Goal: Entertainment & Leisure: Consume media (video, audio)

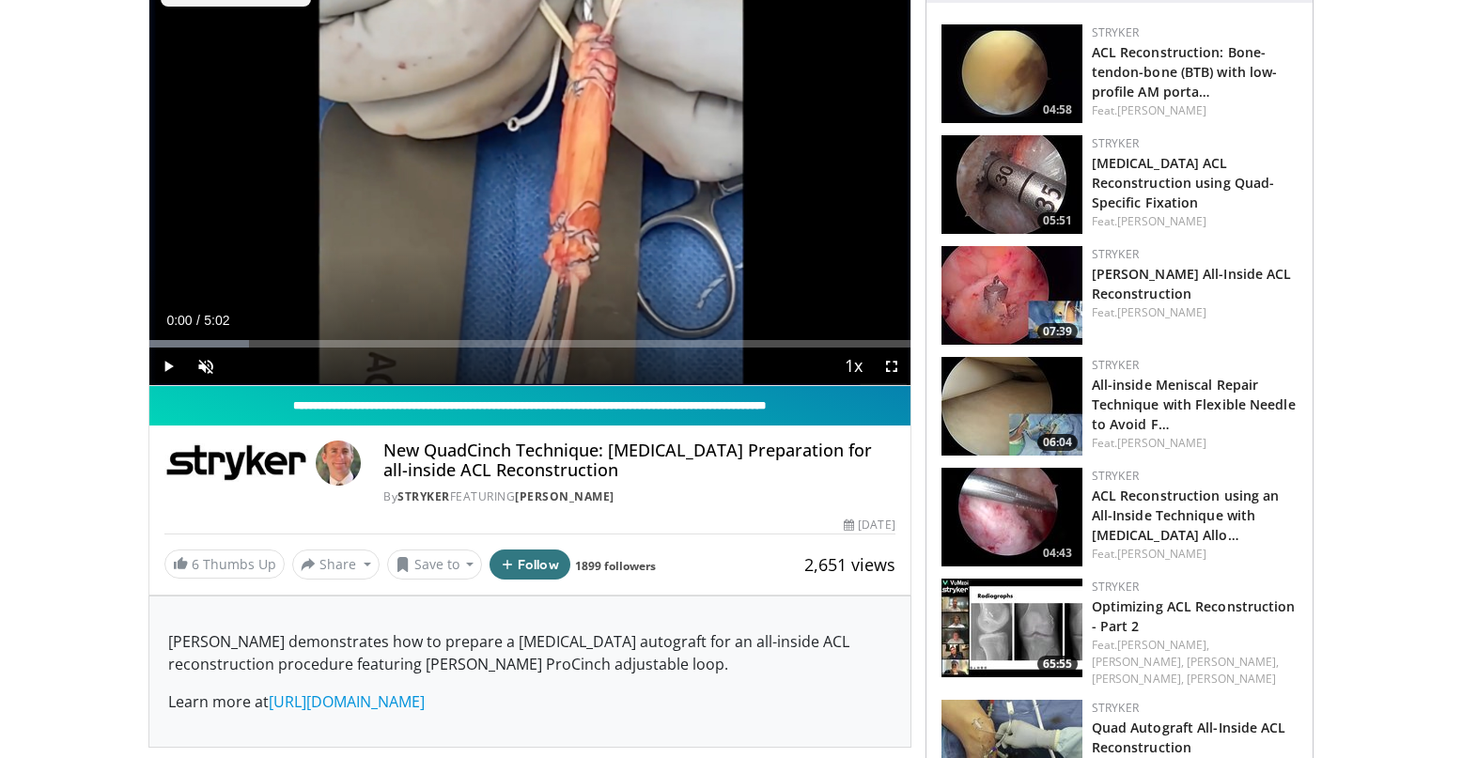
scroll to position [122, 0]
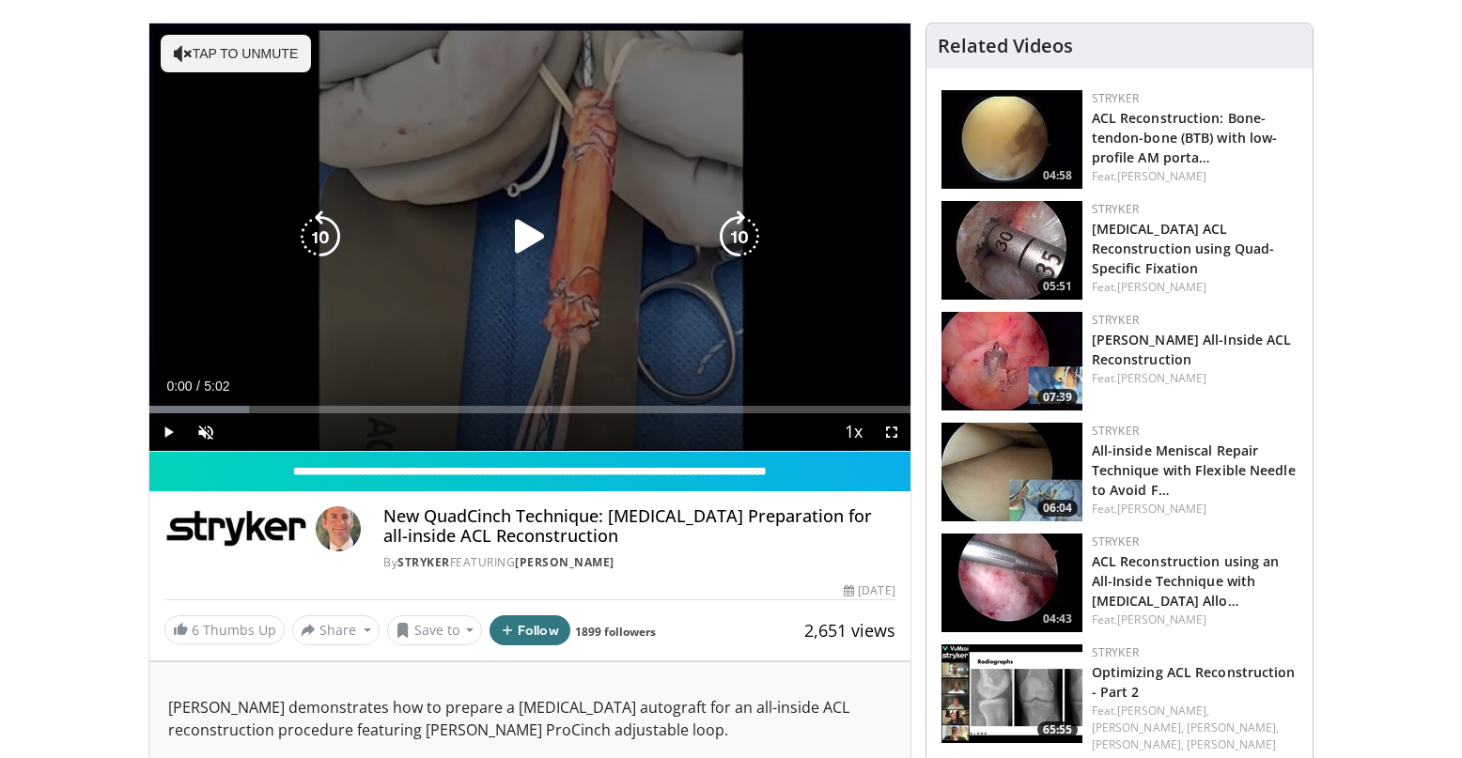
click at [531, 255] on icon "Video Player" at bounding box center [529, 236] width 53 height 53
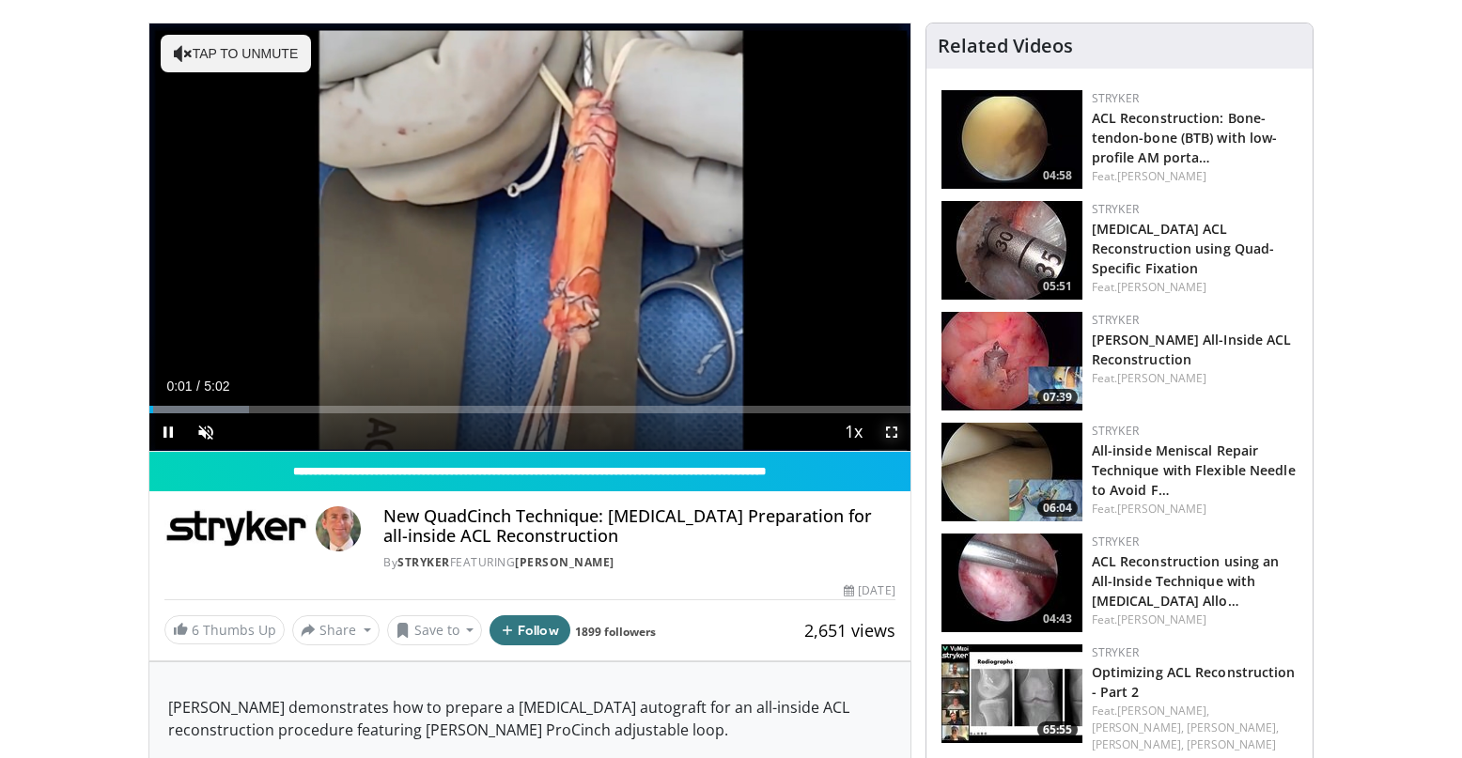
click at [887, 433] on span "Video Player" at bounding box center [892, 432] width 38 height 38
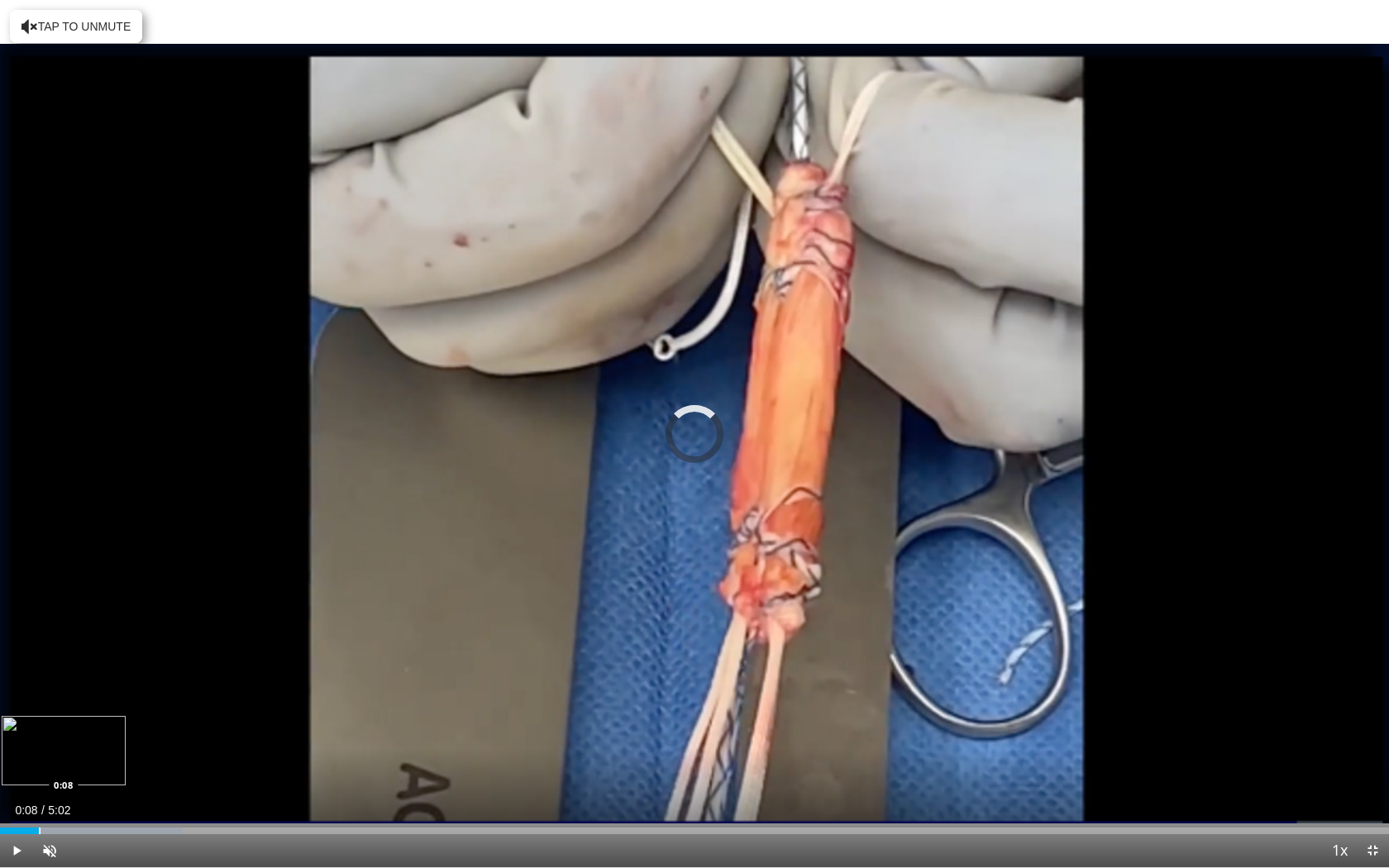
click at [39, 666] on div "Progress Bar" at bounding box center [40, 831] width 2 height 7
click at [71, 666] on div "Progress Bar" at bounding box center [72, 831] width 2 height 7
click at [57, 666] on span "Video Player" at bounding box center [50, 851] width 33 height 33
click at [129, 666] on div "Loaded : 22.92% 0:17 0:28" at bounding box center [694, 831] width 1389 height 7
click at [165, 666] on div "Progress Bar" at bounding box center [165, 831] width 2 height 7
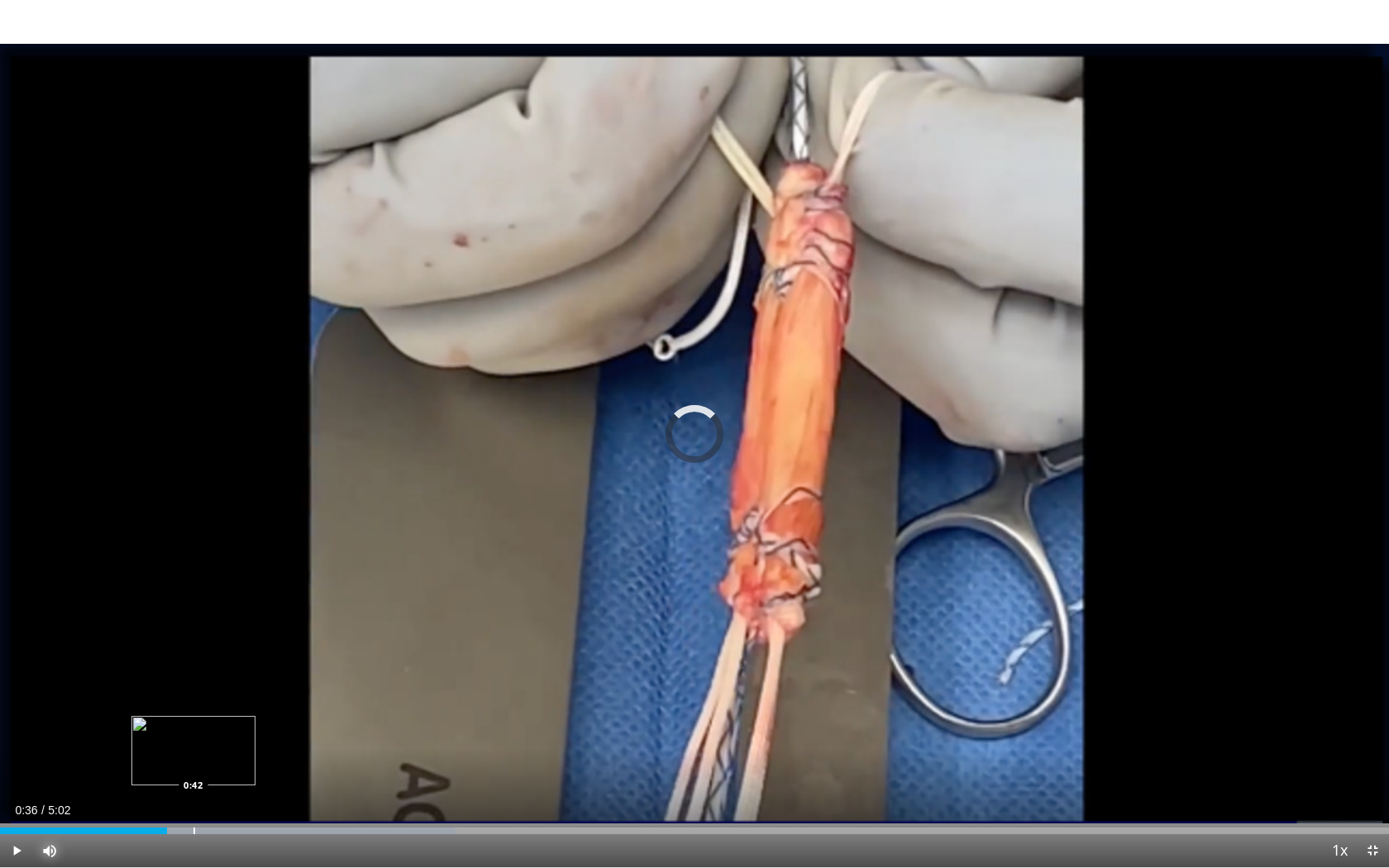
click at [194, 666] on div "Progress Bar" at bounding box center [195, 831] width 2 height 7
click at [224, 666] on div "Progress Bar" at bounding box center [224, 831] width 2 height 7
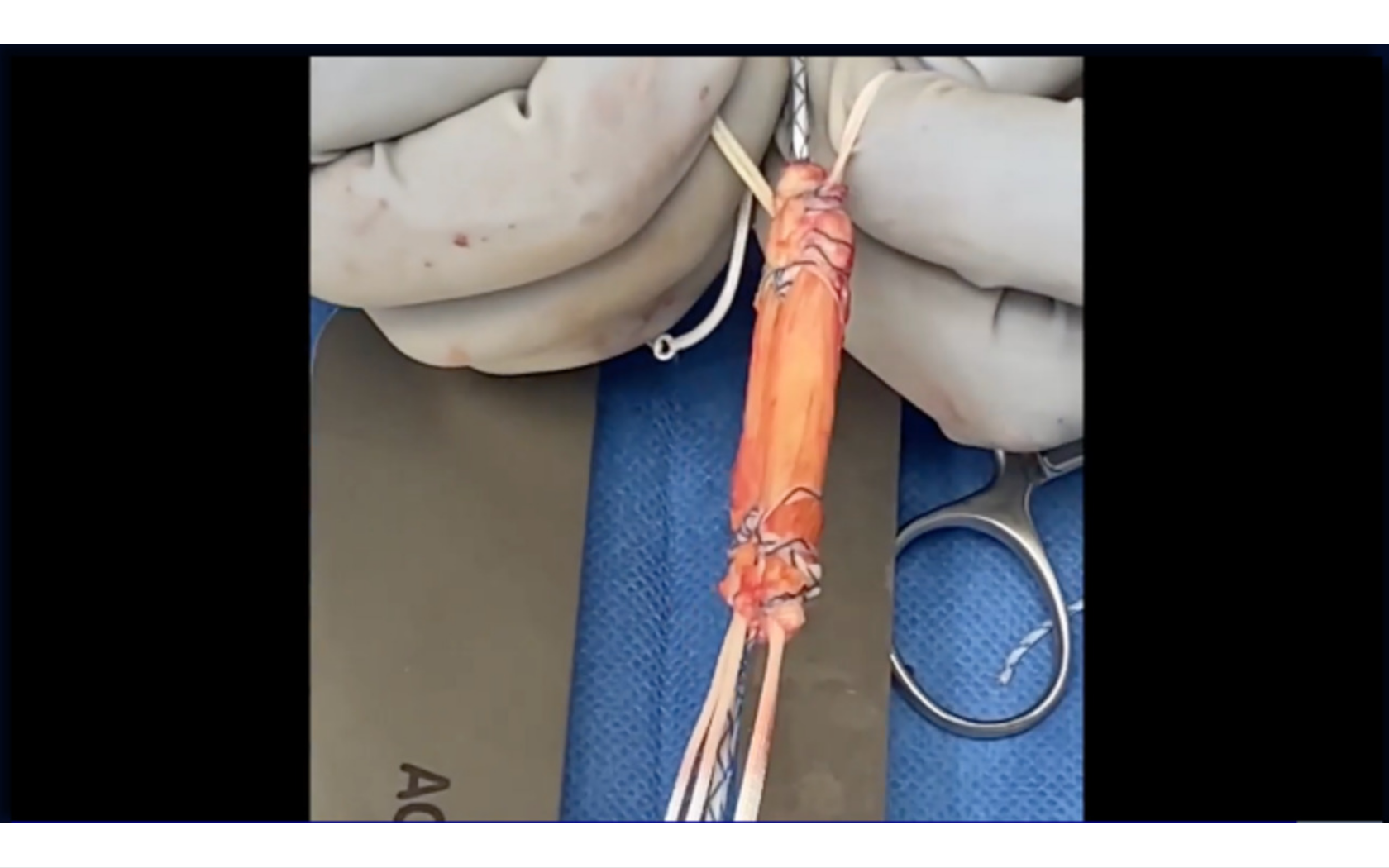
click at [254, 666] on div "10 seconds Tap to unmute" at bounding box center [694, 433] width 1389 height 867
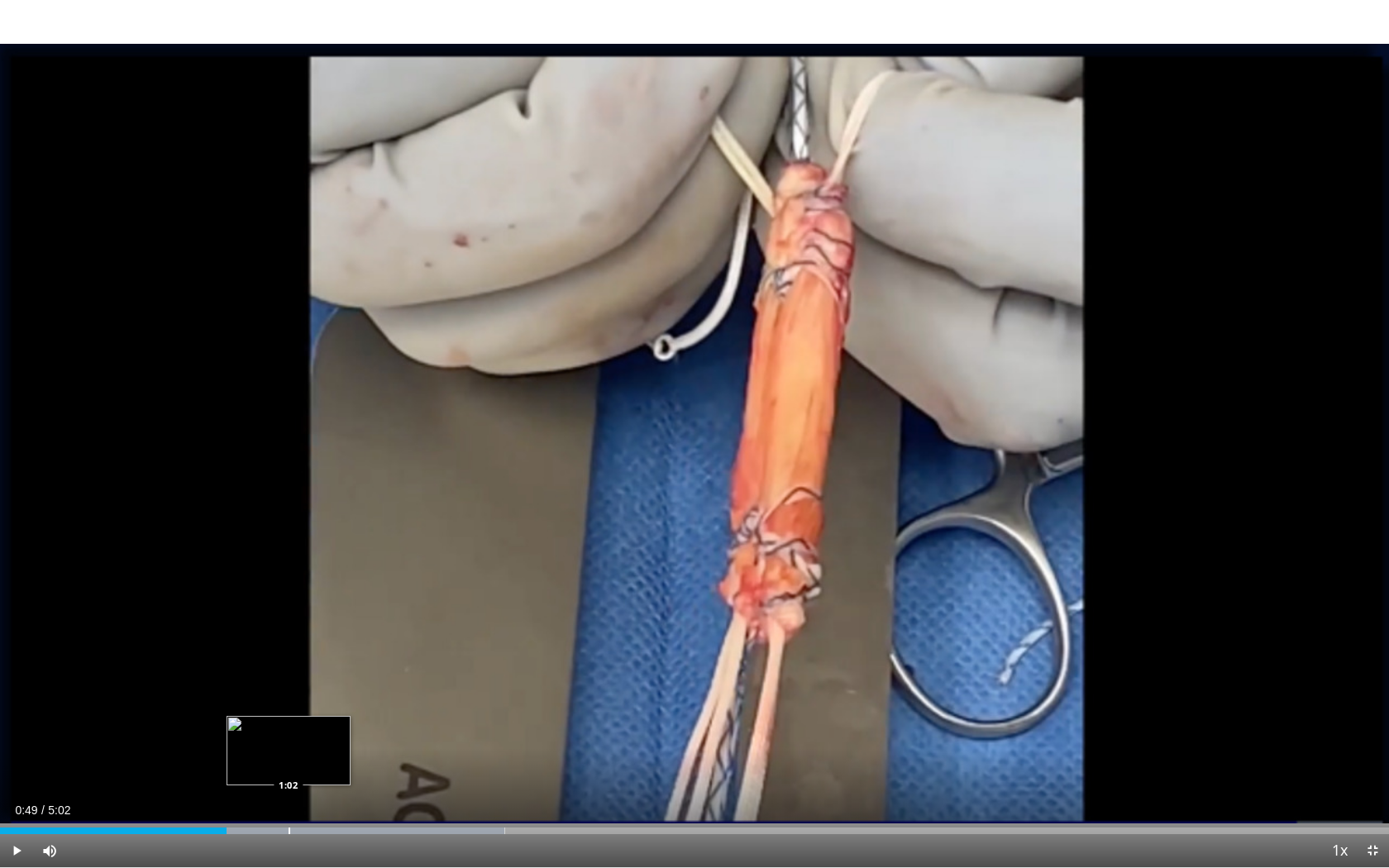
click at [289, 666] on div "Progress Bar" at bounding box center [290, 831] width 2 height 7
click at [322, 666] on div "Progress Bar" at bounding box center [323, 831] width 2 height 7
click at [347, 666] on div "Progress Bar" at bounding box center [348, 831] width 2 height 7
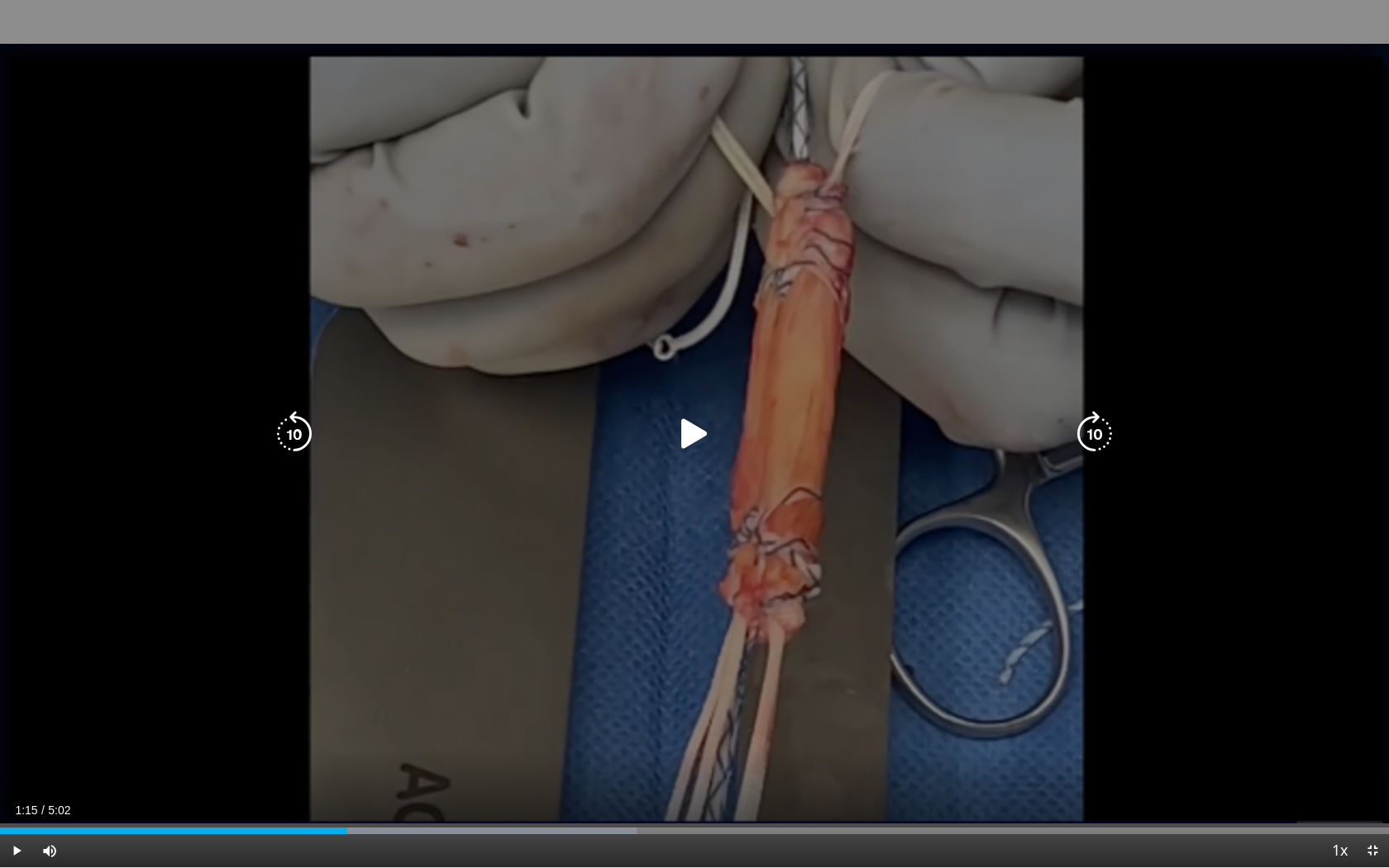
click at [397, 666] on div "10 seconds Tap to unmute" at bounding box center [694, 433] width 1389 height 867
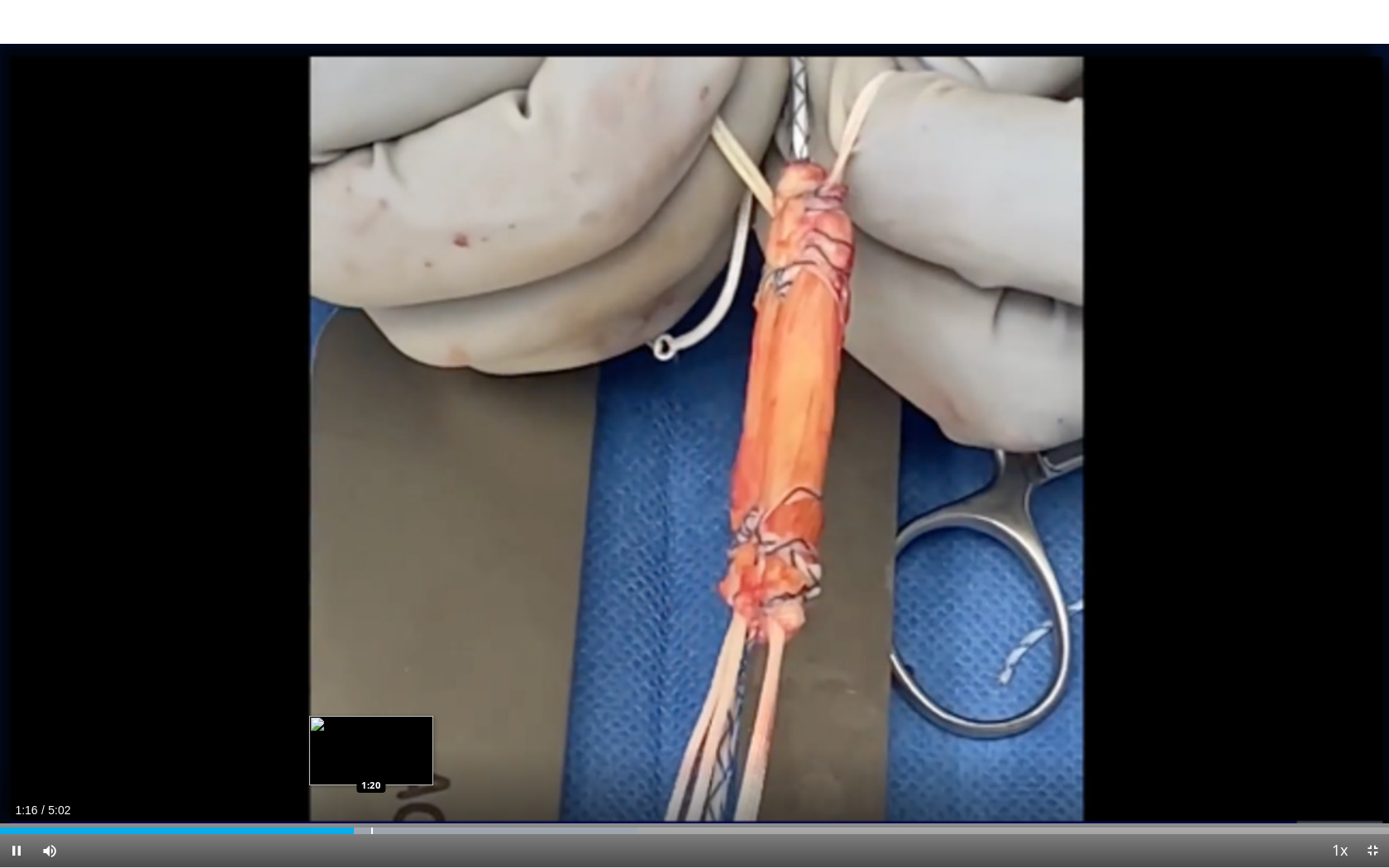
click at [370, 666] on div "Loaded : 45.86% 1:17 1:20" at bounding box center [694, 831] width 1389 height 7
click at [403, 666] on div "Progress Bar" at bounding box center [404, 831] width 2 height 7
click at [432, 666] on div "Progress Bar" at bounding box center [433, 831] width 2 height 7
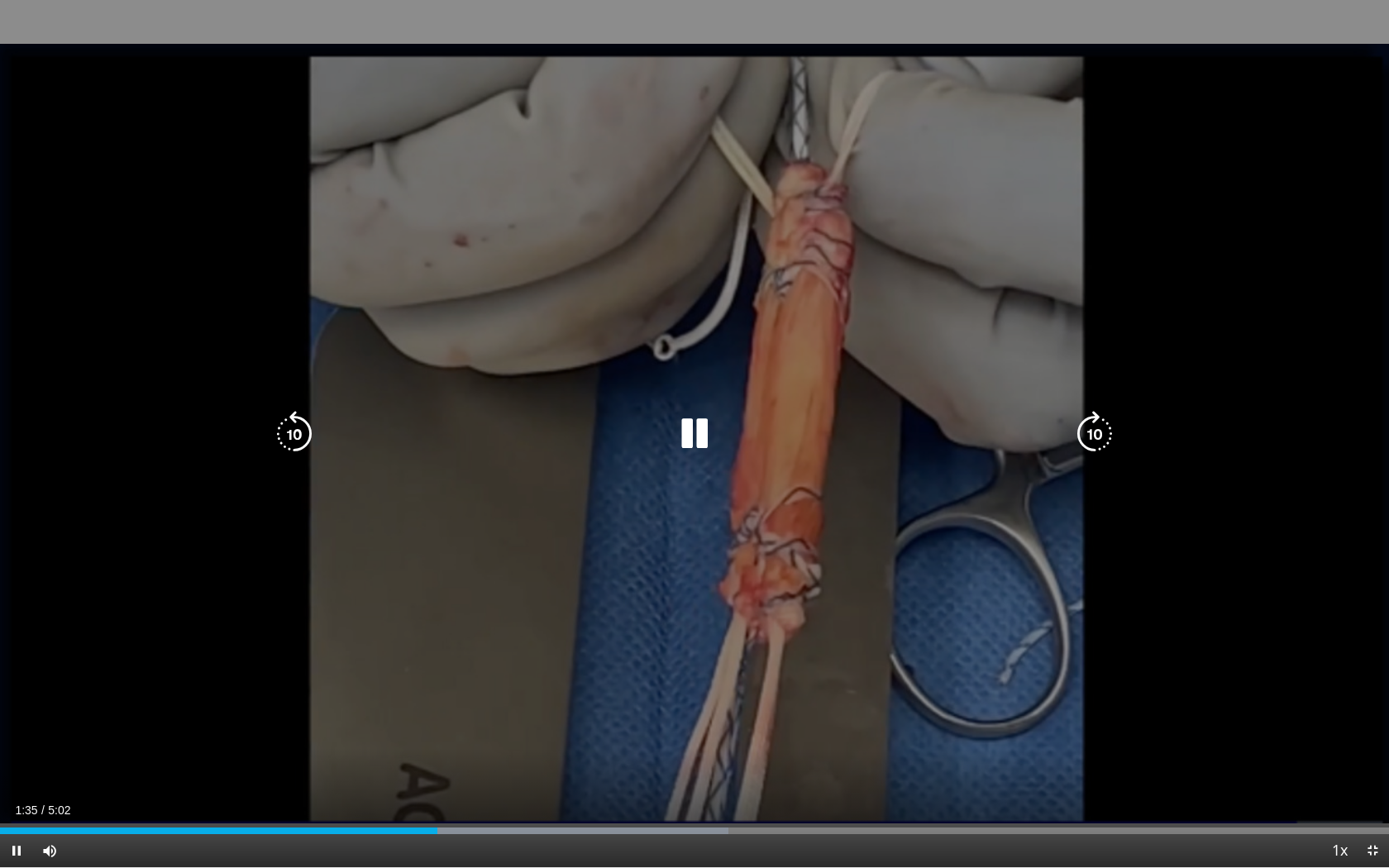
click at [461, 666] on video-js "**********" at bounding box center [694, 434] width 1389 height 868
click at [491, 666] on div "Current Time 1:35 / Duration 5:02 Pause Skip Backward Skip Forward Mute 96% Loa…" at bounding box center [694, 851] width 1389 height 33
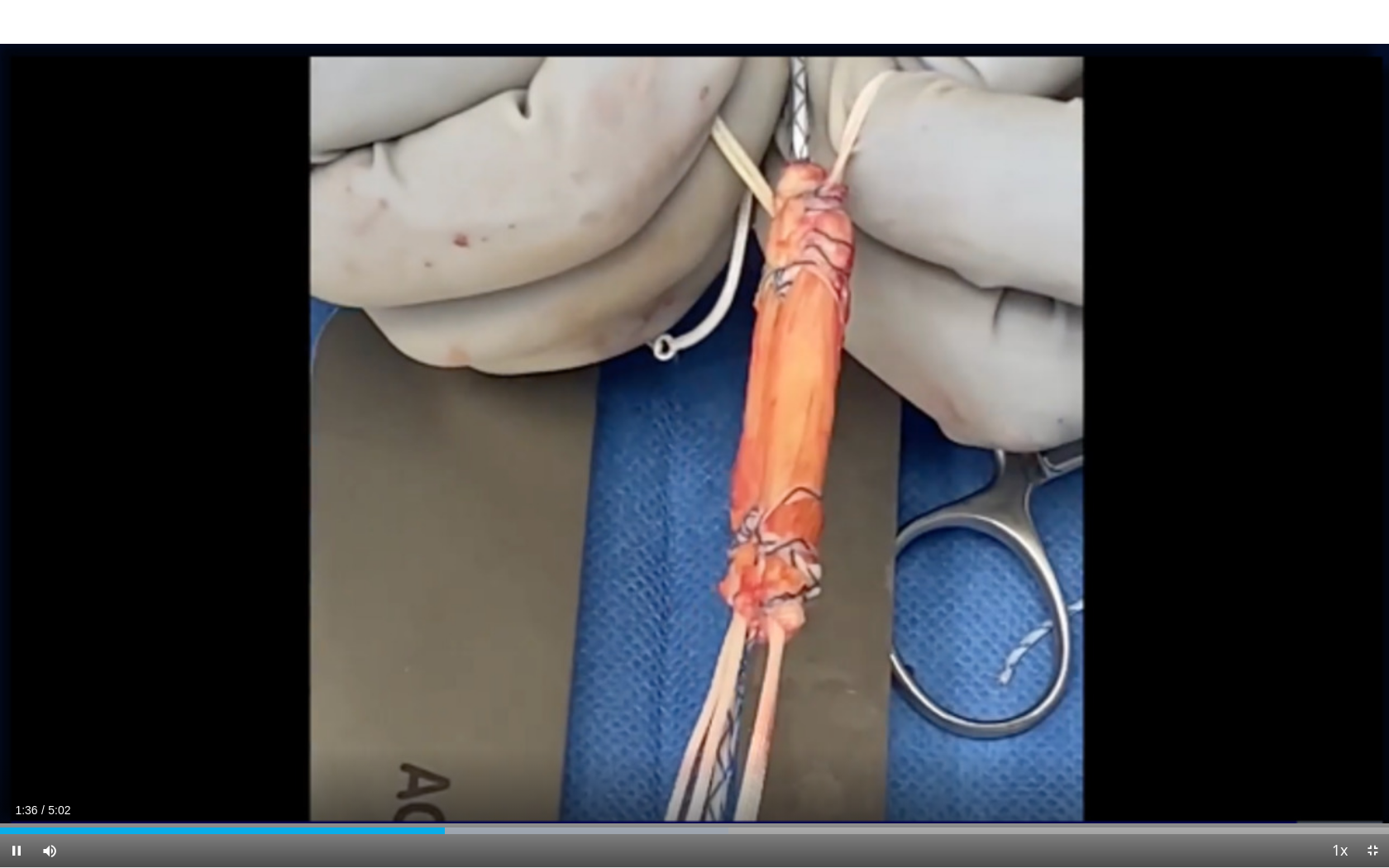
click at [492, 666] on div "Current Time 1:36 / Duration 5:02 Pause Skip Backward Skip Forward Mute 96% Loa…" at bounding box center [694, 851] width 1389 height 33
click at [499, 666] on div "Loaded : 52.42% 1:37 1:48" at bounding box center [694, 831] width 1389 height 7
click at [478, 666] on div "1:49" at bounding box center [251, 831] width 503 height 7
click at [482, 666] on div "Progress Bar" at bounding box center [483, 831] width 2 height 7
click at [538, 666] on div "Progress Bar" at bounding box center [539, 831] width 2 height 7
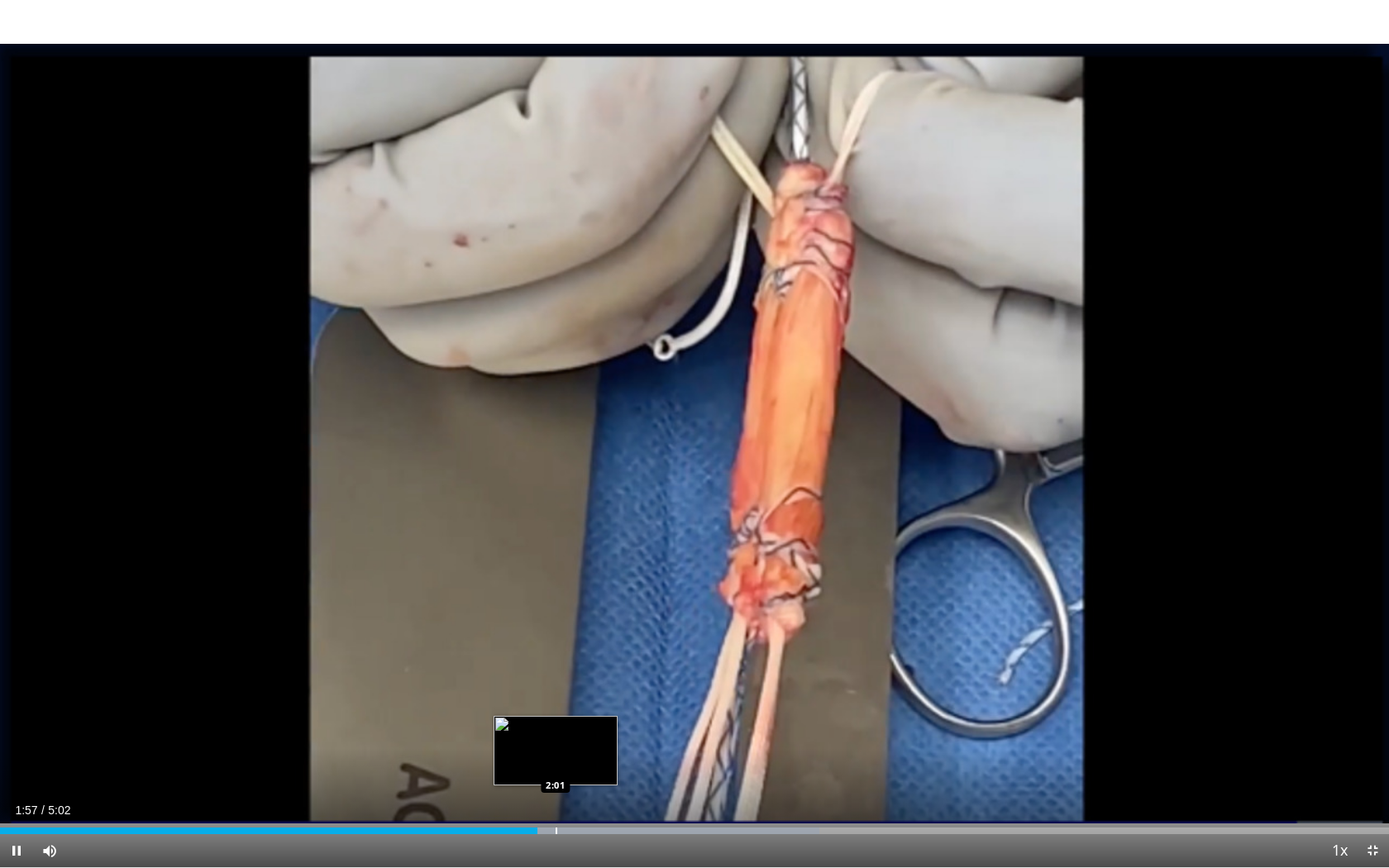
click at [555, 666] on div "Progress Bar" at bounding box center [556, 831] width 2 height 7
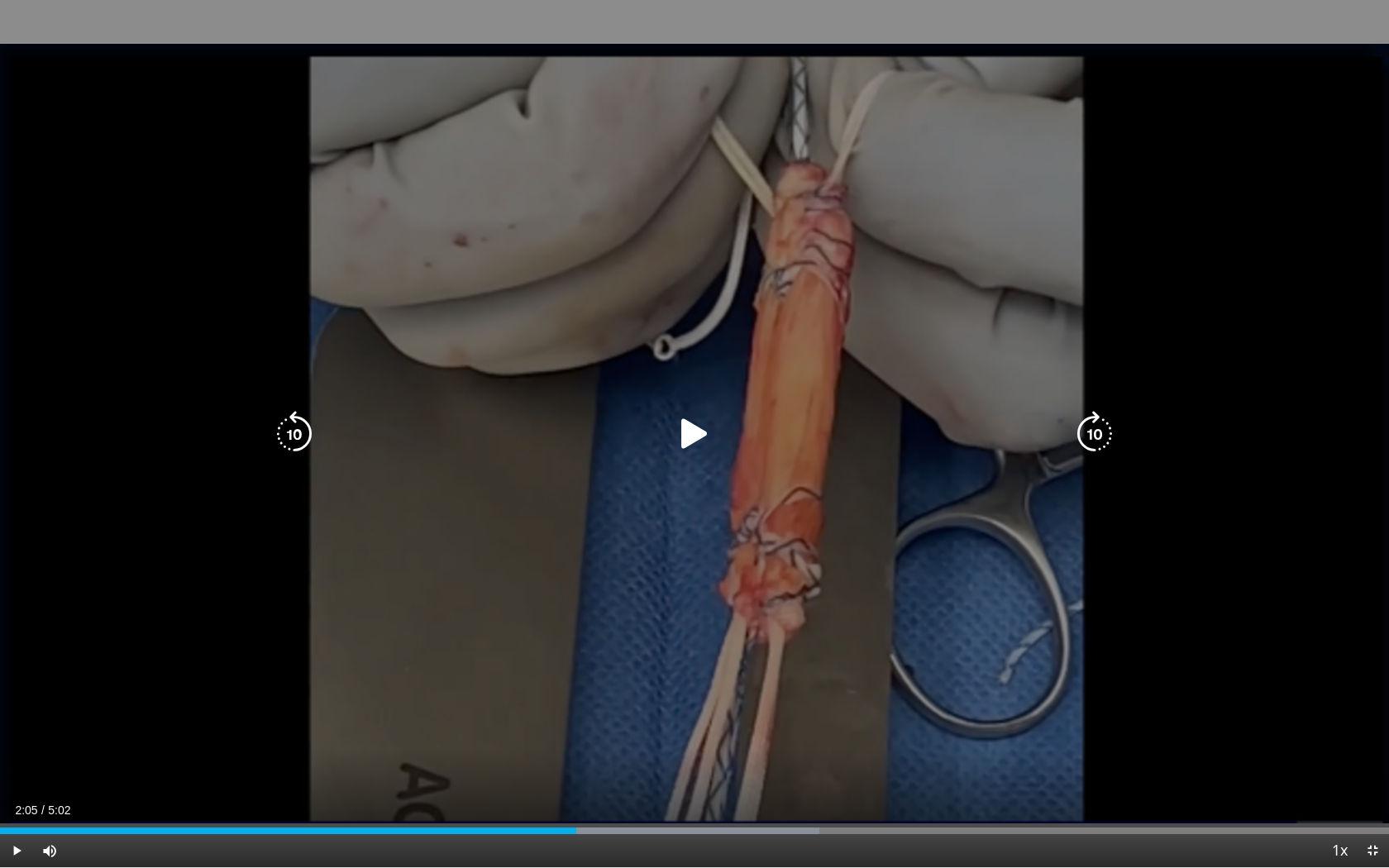
click at [577, 666] on div "Progress Bar" at bounding box center [621, 831] width 397 height 7
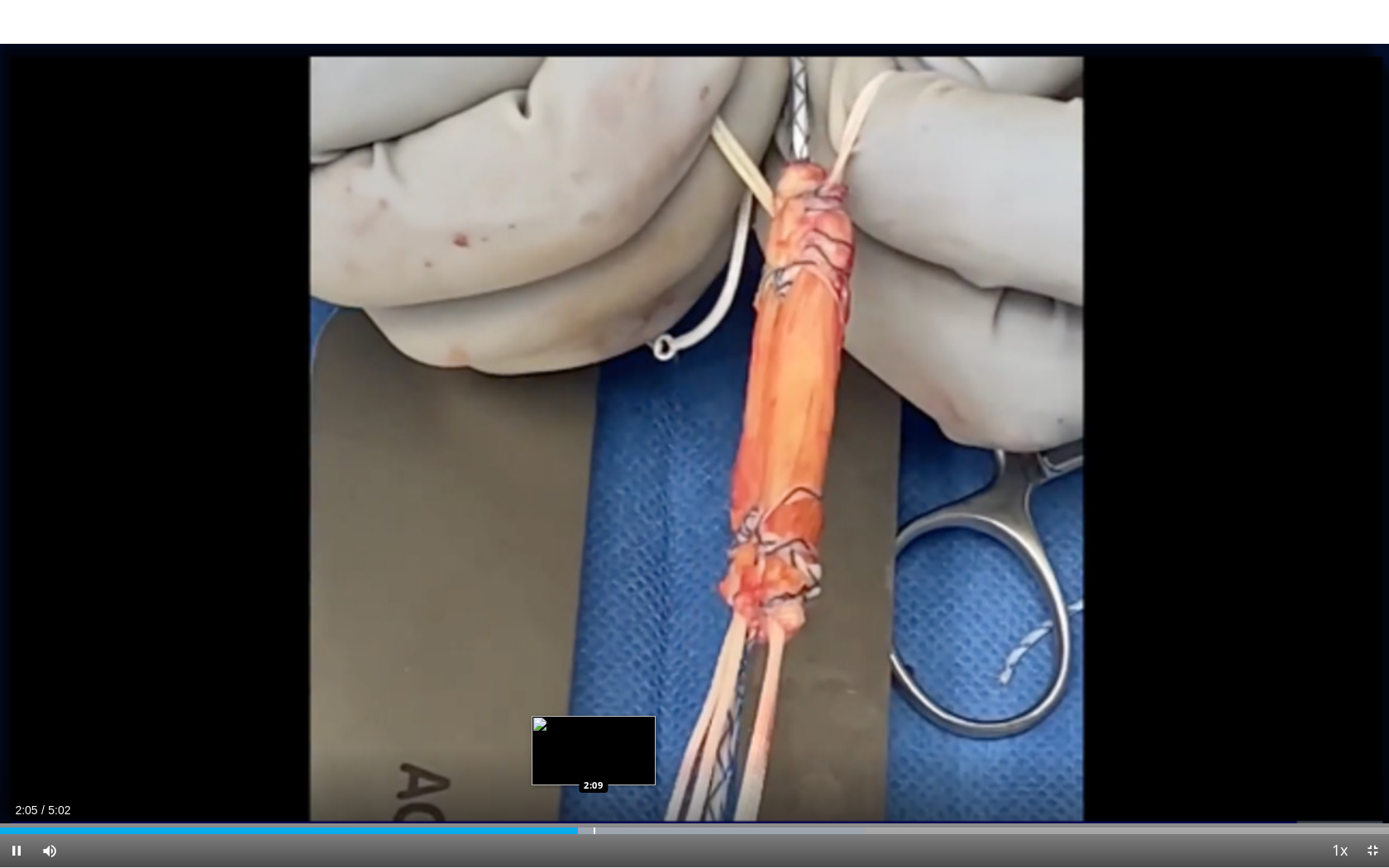
click at [593, 666] on div "Progress Bar" at bounding box center [594, 831] width 2 height 7
click at [607, 666] on div "Progress Bar" at bounding box center [608, 831] width 2 height 7
click at [622, 666] on div "Progress Bar" at bounding box center [623, 831] width 2 height 7
click at [646, 666] on div "Progress Bar" at bounding box center [647, 831] width 2 height 7
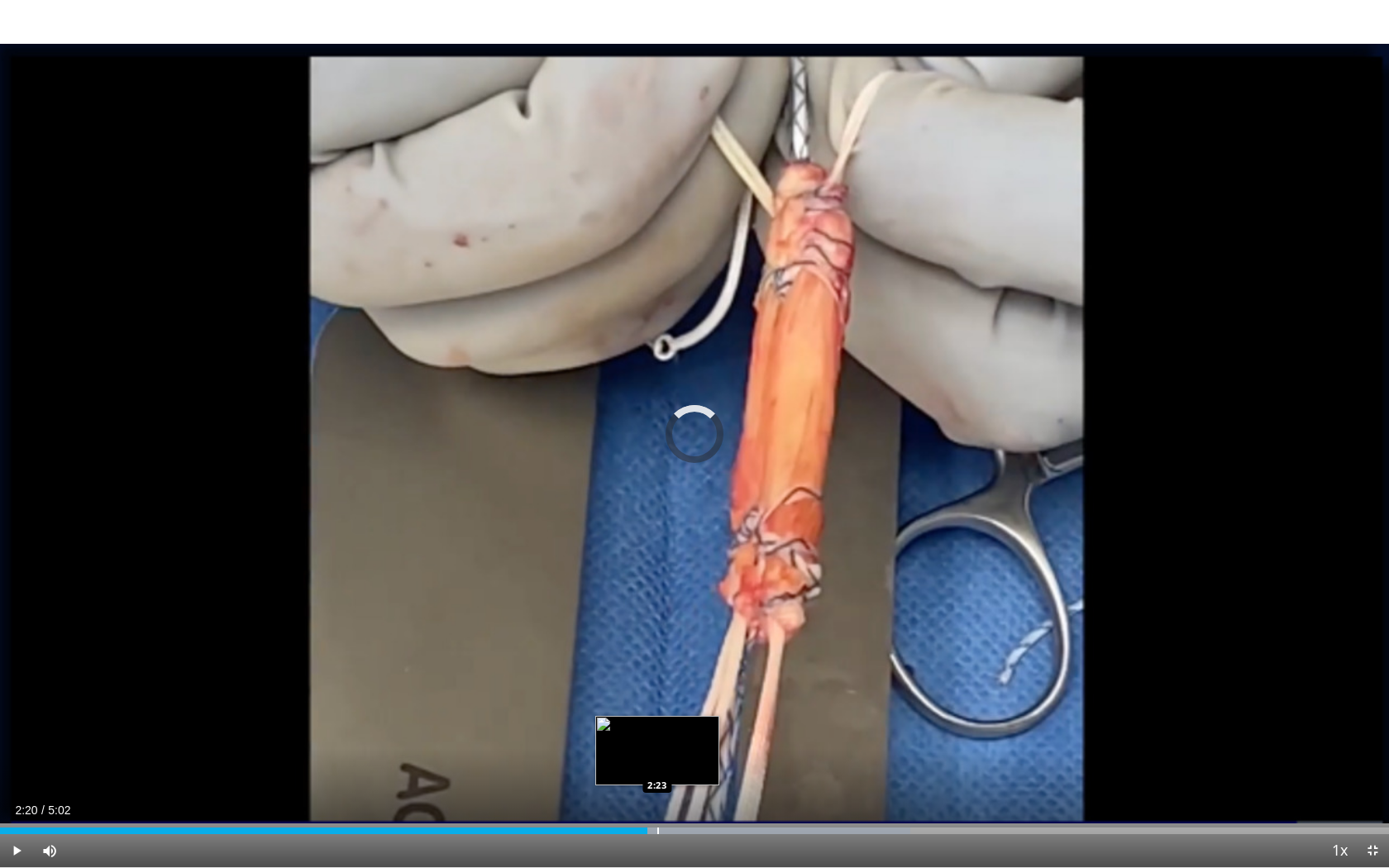
click at [658, 666] on div "Progress Bar" at bounding box center [658, 831] width 2 height 7
click at [670, 666] on div "Progress Bar" at bounding box center [671, 831] width 2 height 7
click at [687, 666] on div "Progress Bar" at bounding box center [687, 831] width 2 height 7
click at [708, 666] on div "Progress Bar" at bounding box center [708, 831] width 2 height 7
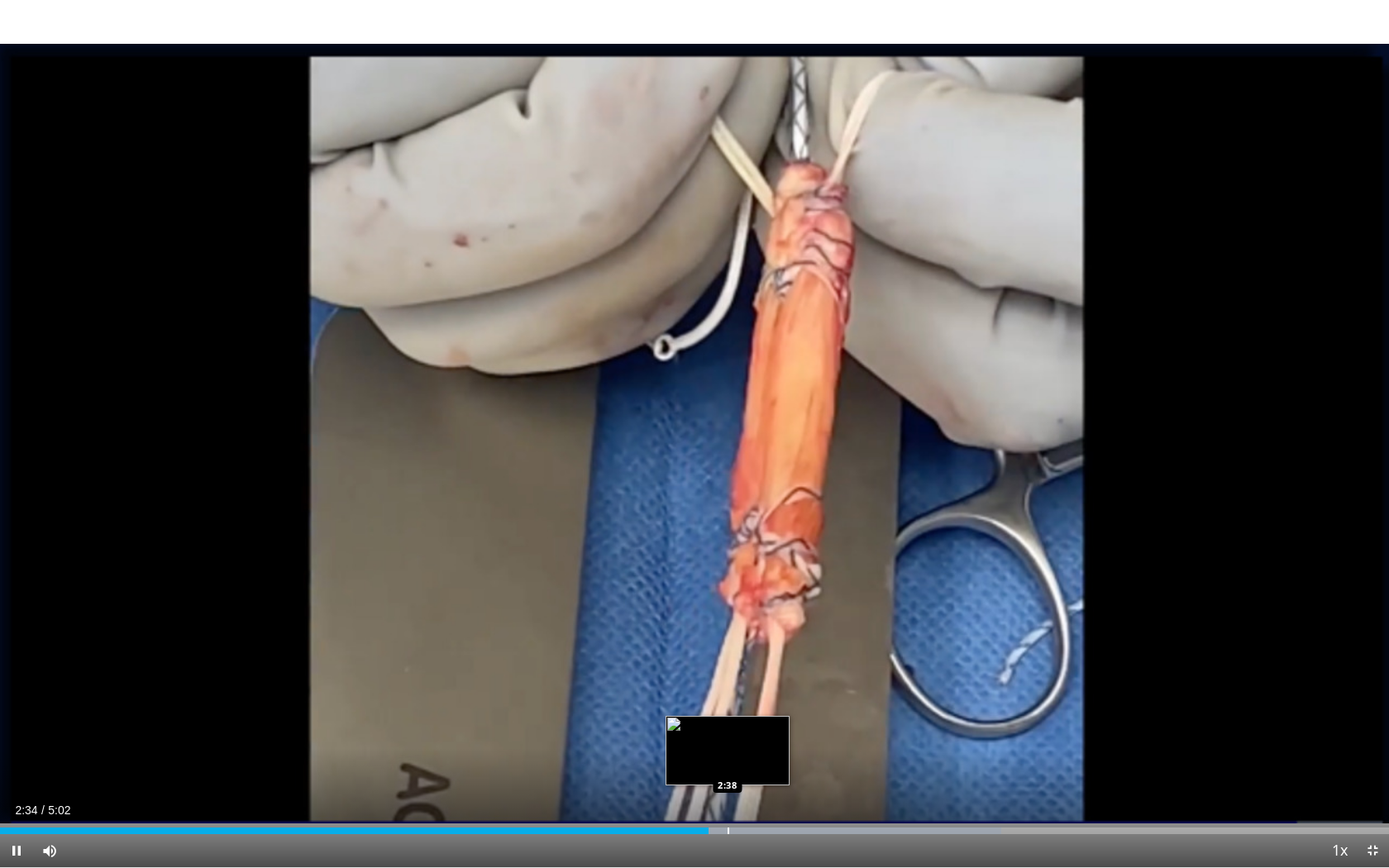
click at [728, 666] on div "Progress Bar" at bounding box center [729, 831] width 2 height 7
click at [749, 666] on div "Loaded : 72.69% 2:39 2:43" at bounding box center [694, 831] width 1389 height 7
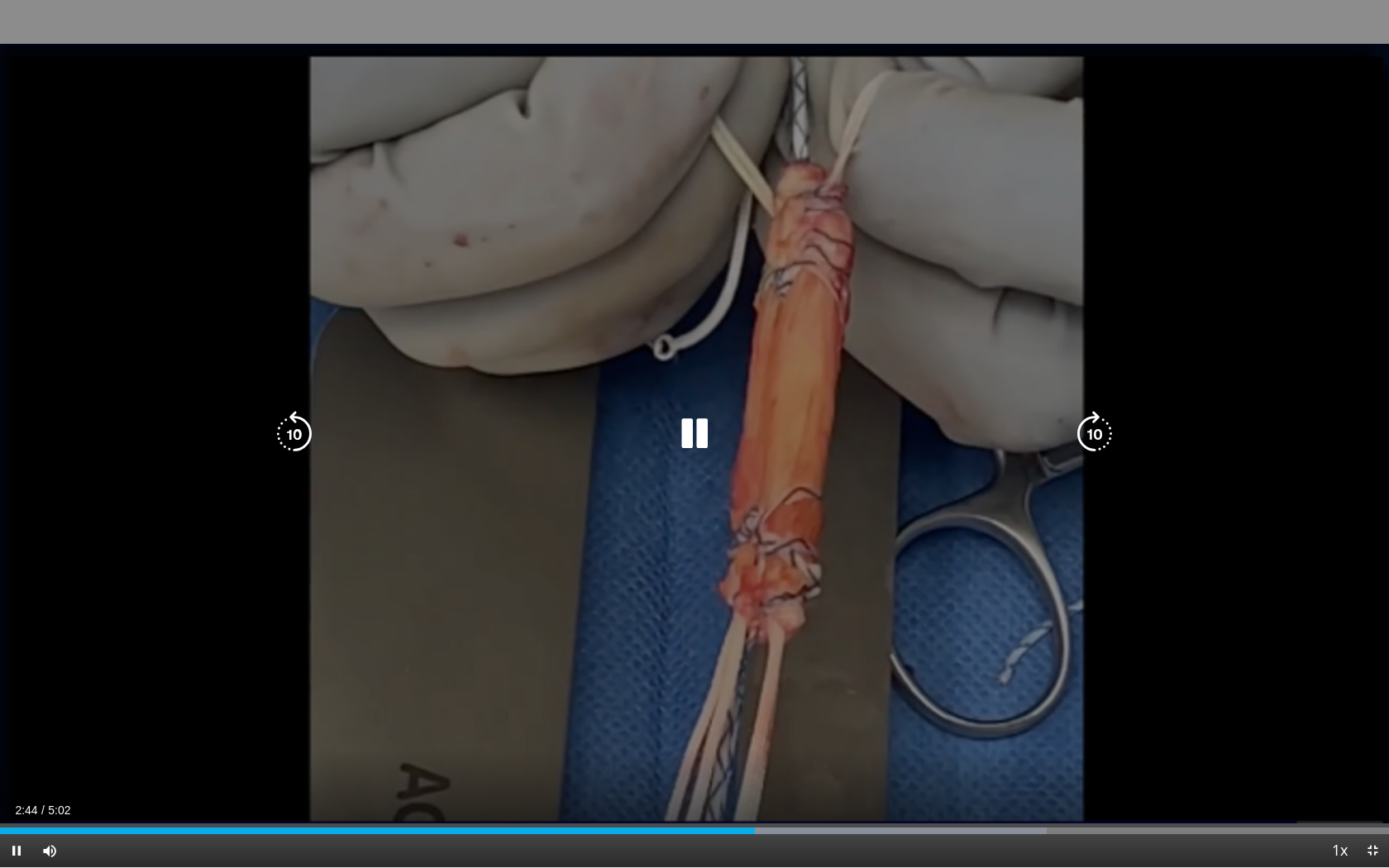
click at [770, 666] on div "Progress Bar" at bounding box center [831, 831] width 431 height 7
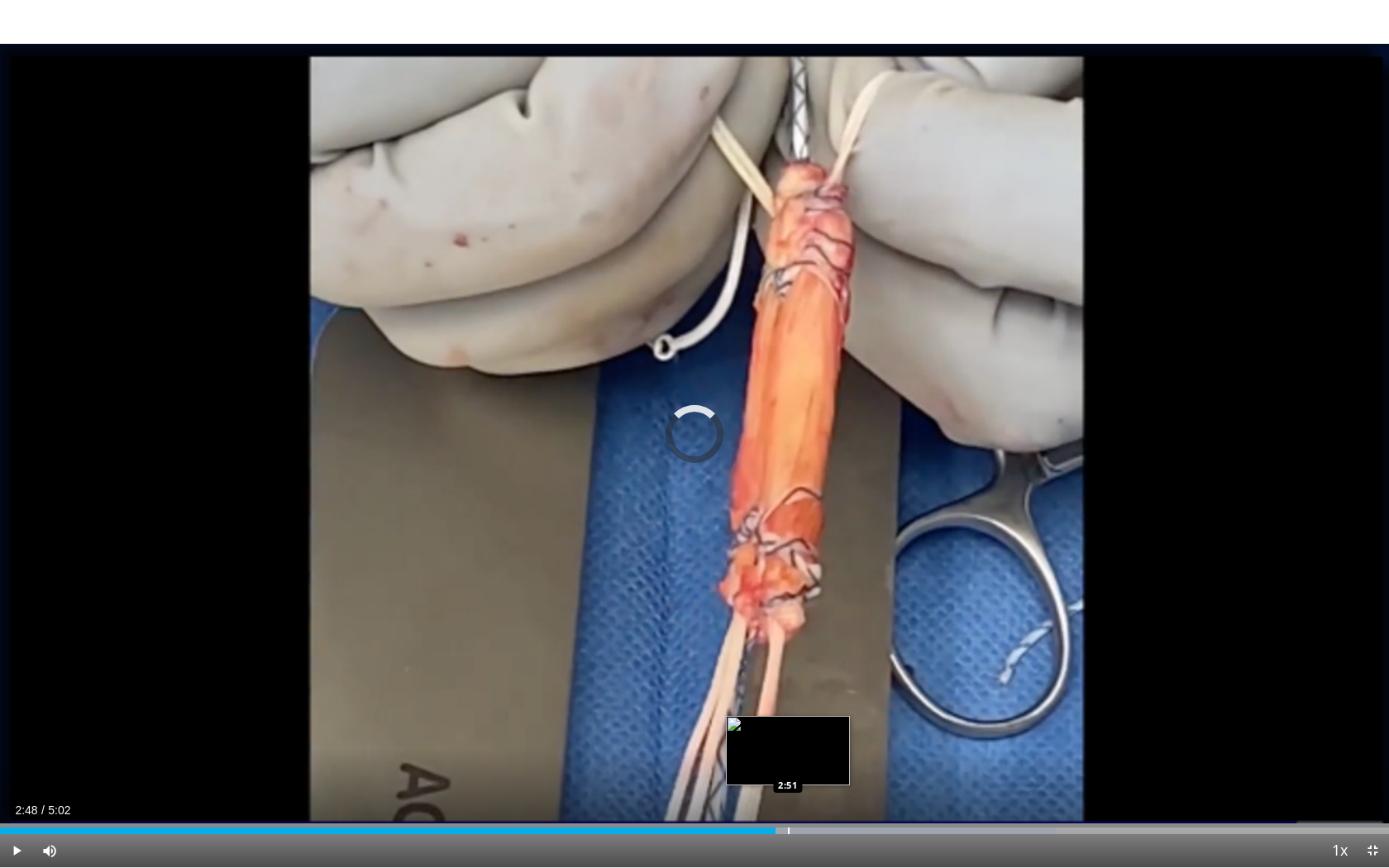
click at [788, 666] on div "Progress Bar" at bounding box center [789, 831] width 2 height 7
click at [807, 666] on div "10 seconds Tap to unmute" at bounding box center [694, 433] width 1389 height 867
click at [827, 666] on div "Progress Bar" at bounding box center [828, 831] width 2 height 7
click at [850, 666] on div "10 seconds Tap to unmute" at bounding box center [694, 433] width 1389 height 867
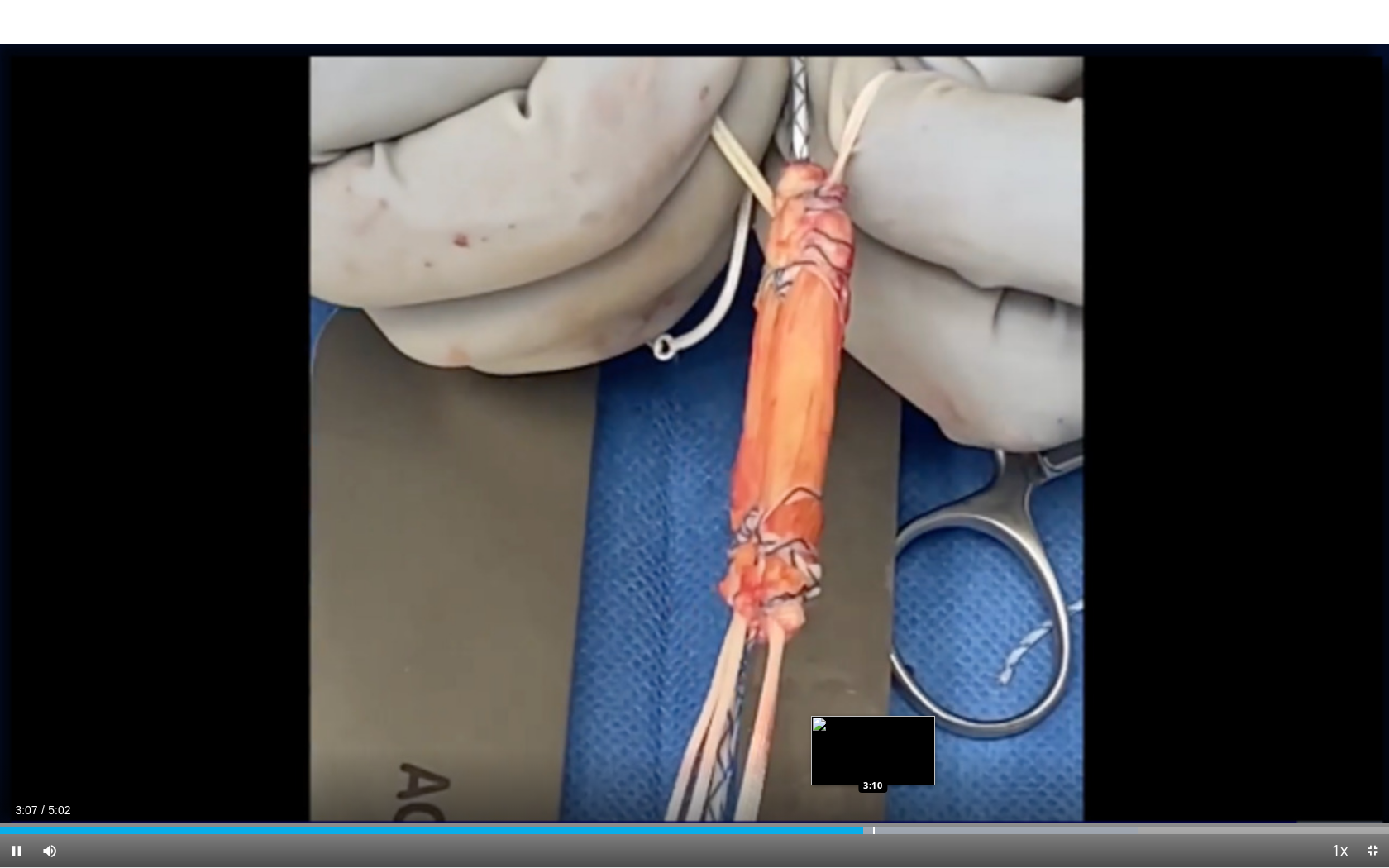
click at [878, 666] on div "Loaded : 81.92% 3:08 3:10" at bounding box center [694, 827] width 1389 height 16
click at [898, 666] on div "Progress Bar" at bounding box center [899, 831] width 2 height 7
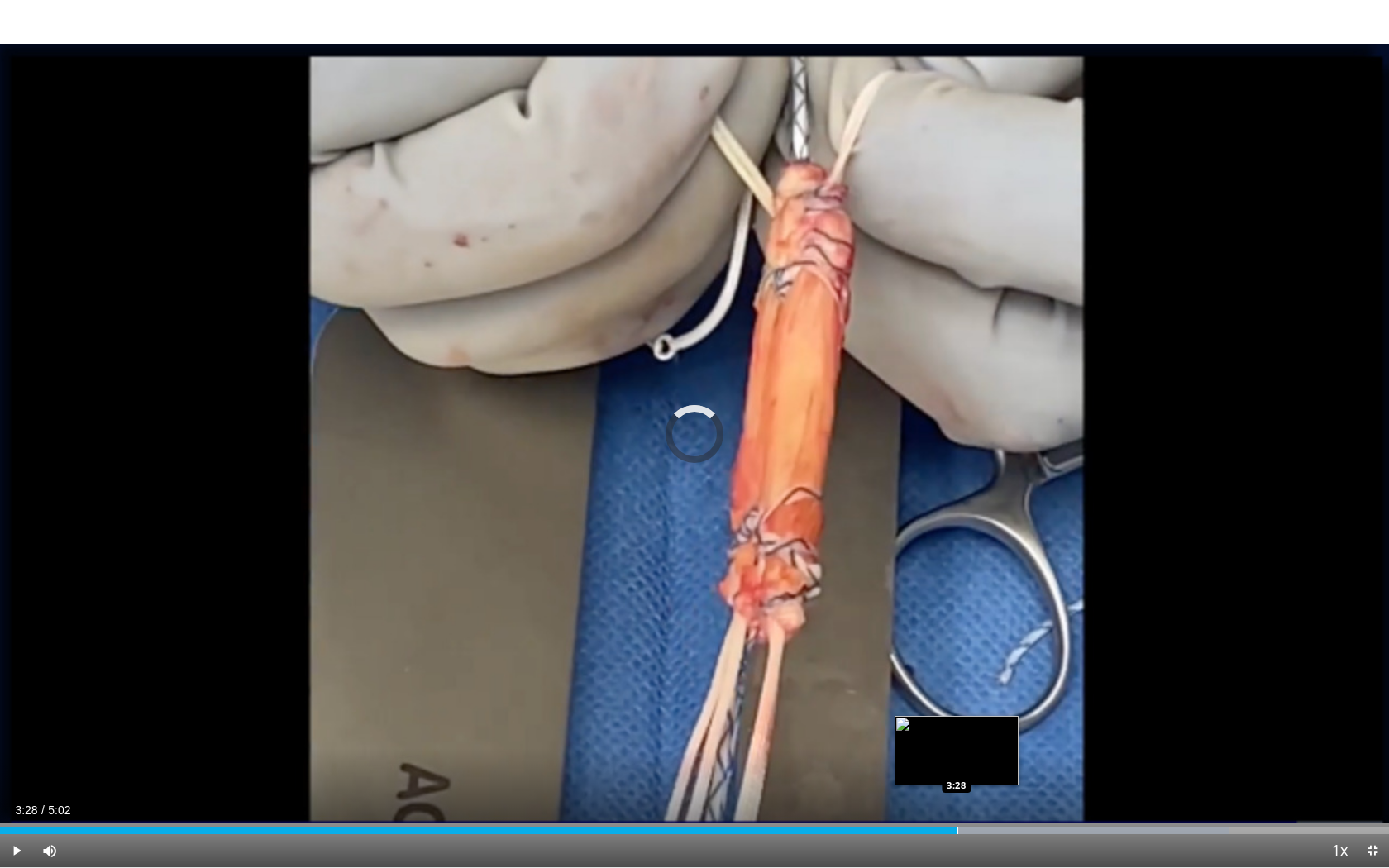
click at [957, 666] on div "Progress Bar" at bounding box center [958, 831] width 2 height 7
click at [974, 666] on div "Progress Bar" at bounding box center [974, 831] width 2 height 7
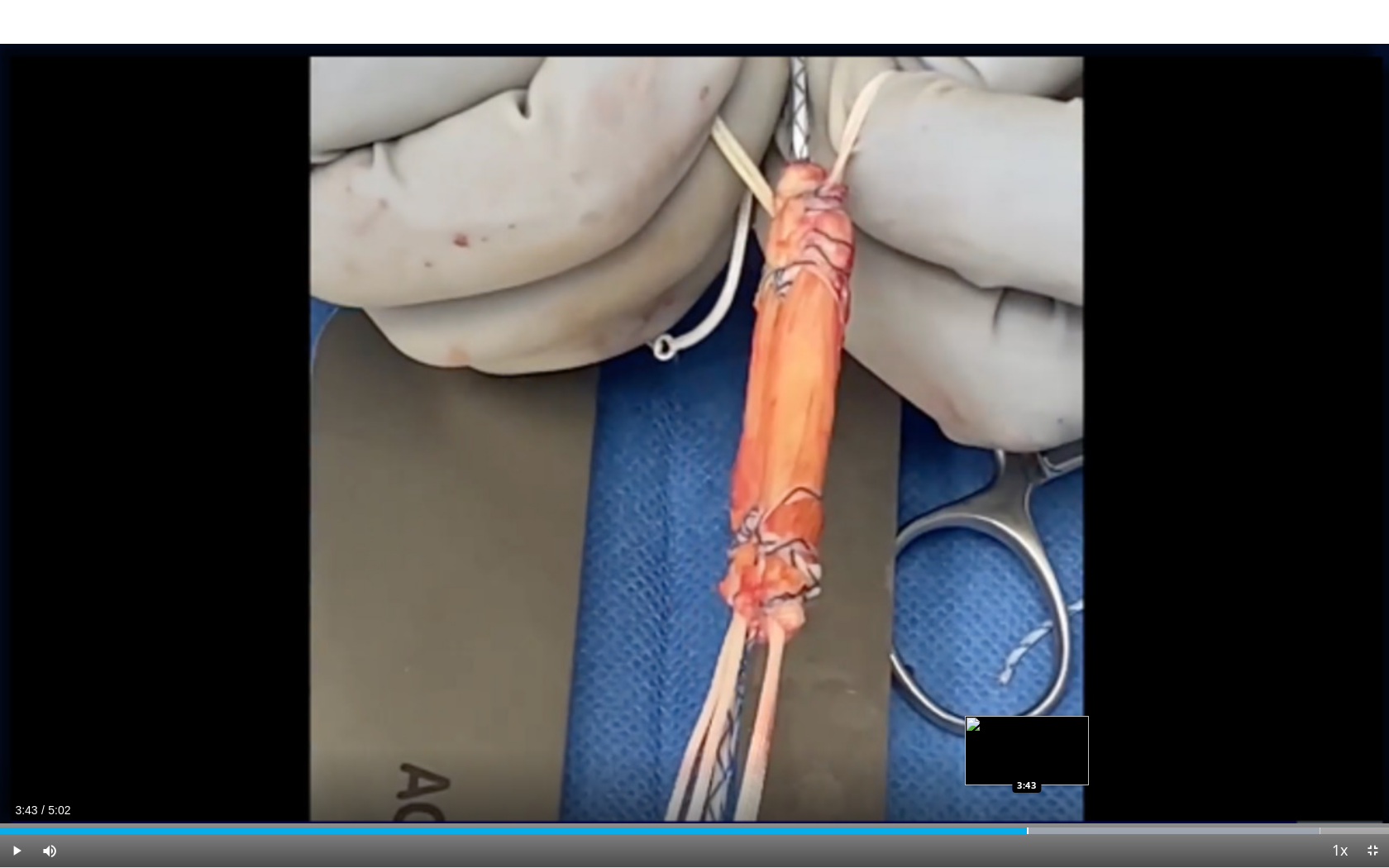
click at [1027, 666] on div "Progress Bar" at bounding box center [1028, 831] width 2 height 7
click at [1044, 666] on div "Progress Bar" at bounding box center [1044, 831] width 2 height 7
click at [1051, 666] on div "Progress Bar" at bounding box center [1052, 831] width 2 height 7
